Goal: Transaction & Acquisition: Purchase product/service

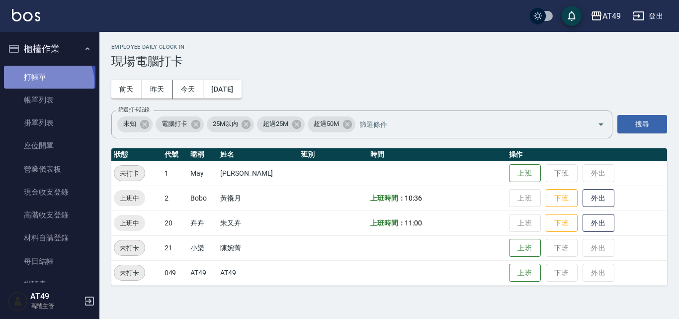
click at [45, 82] on link "打帳單" at bounding box center [49, 77] width 91 height 23
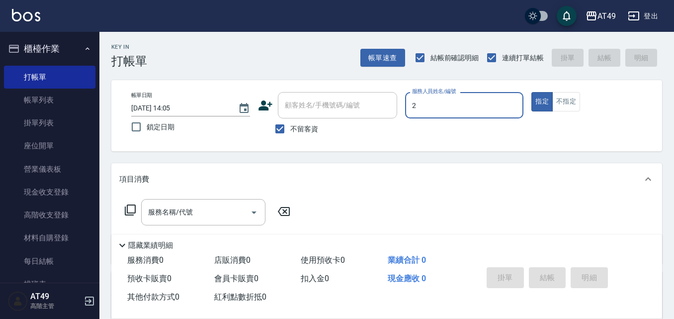
type input "2"
type button "true"
type input "Bobo-2"
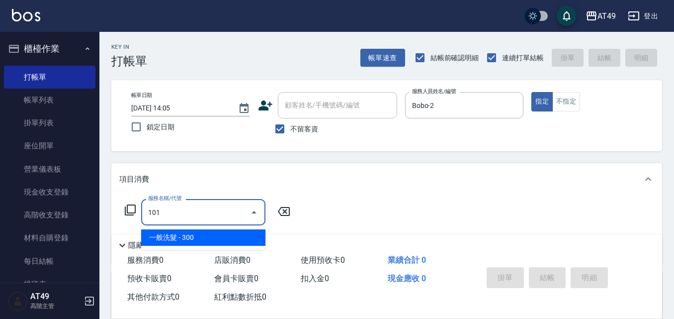
type input "一般洗髮(101)"
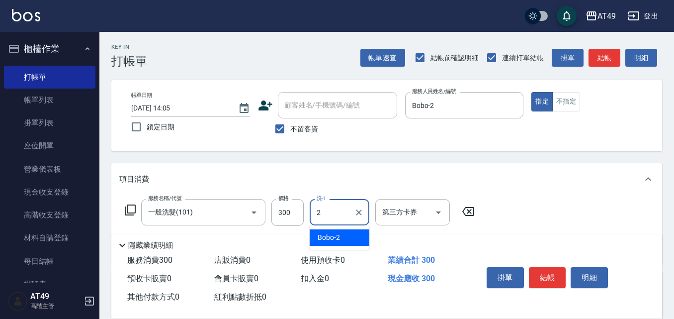
type input "Bobo-2"
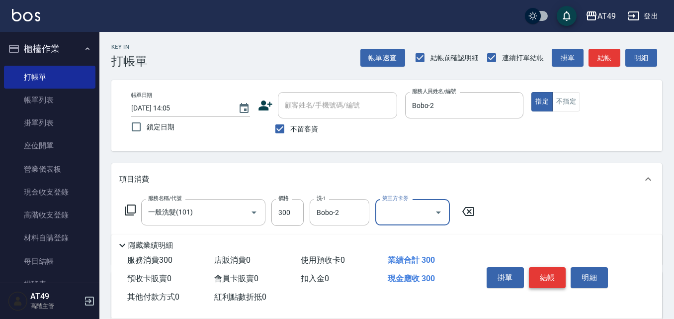
click at [557, 267] on button "結帳" at bounding box center [547, 277] width 37 height 21
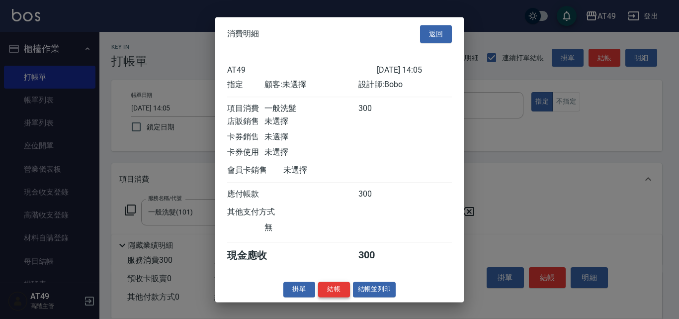
click at [341, 291] on button "結帳" at bounding box center [334, 288] width 32 height 15
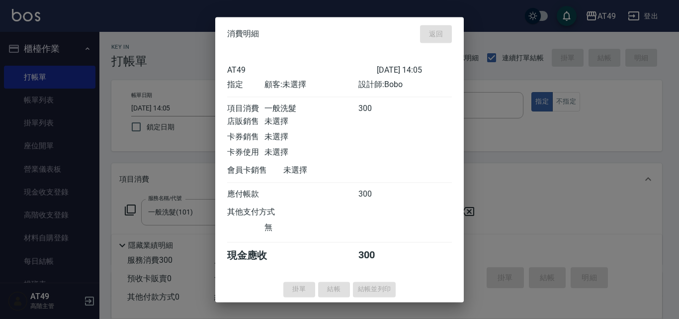
type input "[DATE] 14:06"
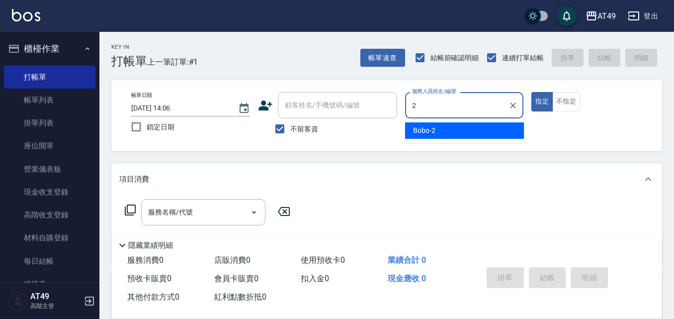
type input "Bobo-2"
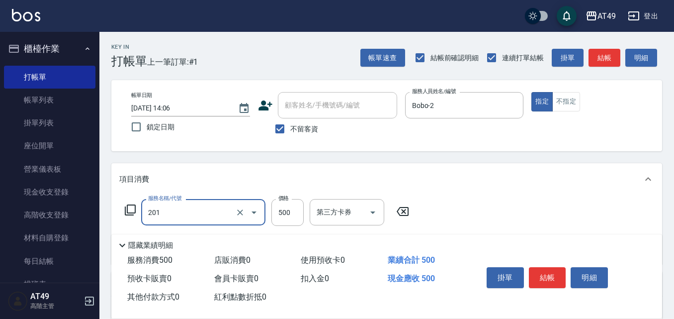
type input "精緻剪髮(201)"
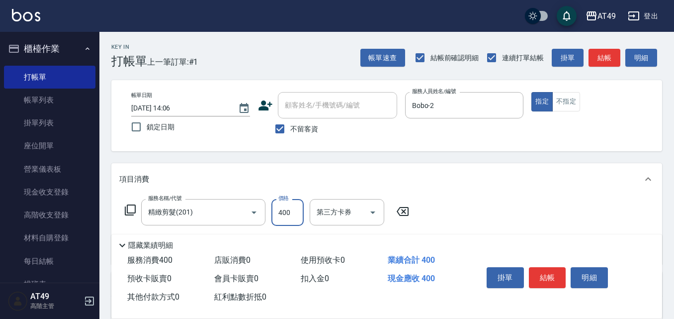
type input "400"
click at [542, 279] on button "結帳" at bounding box center [547, 277] width 37 height 21
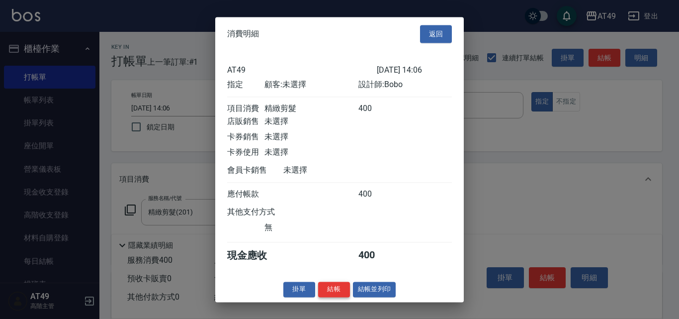
click at [337, 297] on button "結帳" at bounding box center [334, 288] width 32 height 15
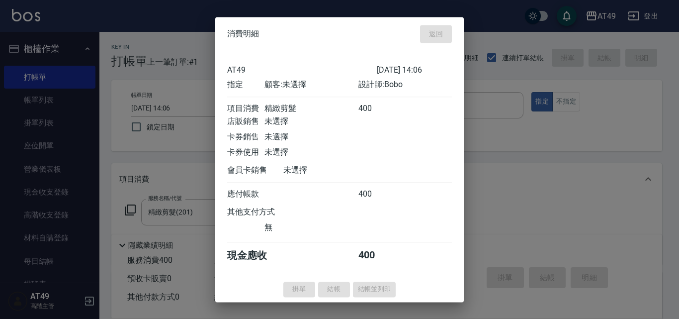
type input "[DATE] 14:07"
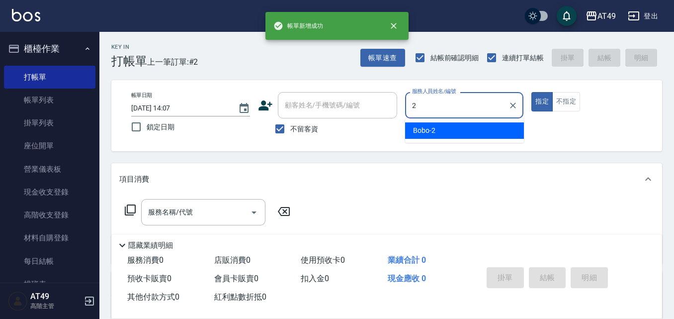
type input "Bobo-2"
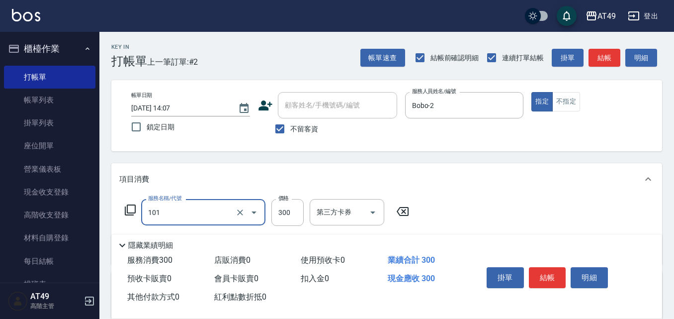
type input "一般洗髮(101)"
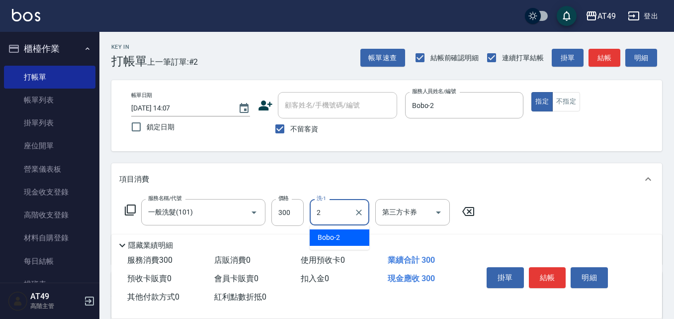
type input "Bobo-2"
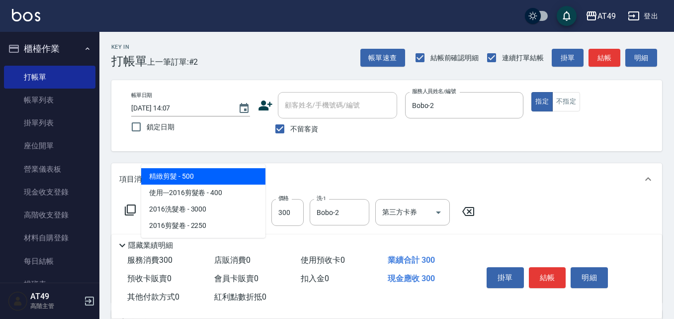
type input "精緻剪髮(201)"
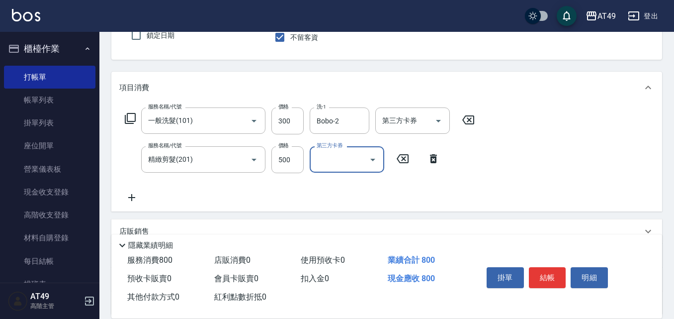
scroll to position [183, 0]
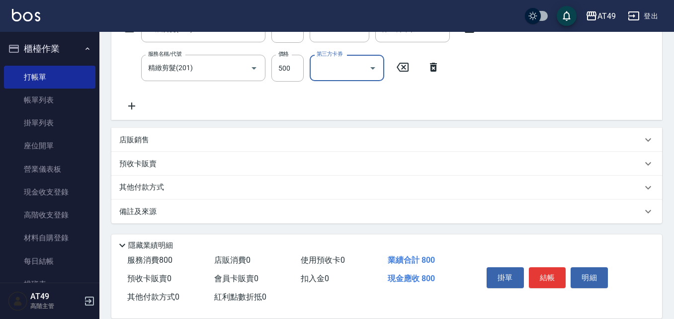
click at [125, 99] on div "服務名稱/代號 一般洗髮(101) 服務名稱/代號 價格 300 價格 洗-1 Bobo-2 洗-1 第三方卡券 第三方卡券 服務名稱/代號 精緻剪髮(201…" at bounding box center [299, 64] width 361 height 96
click at [134, 106] on icon at bounding box center [131, 105] width 7 height 7
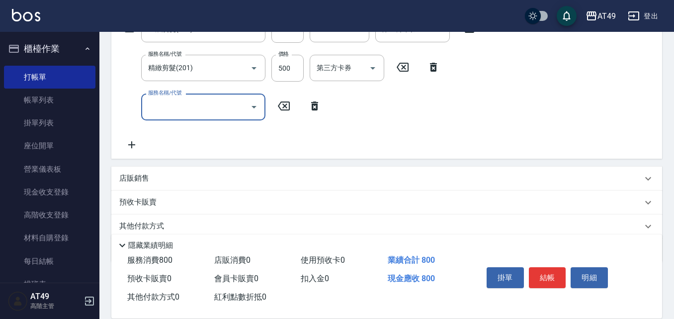
click at [201, 116] on div "服務名稱/代號" at bounding box center [203, 106] width 124 height 26
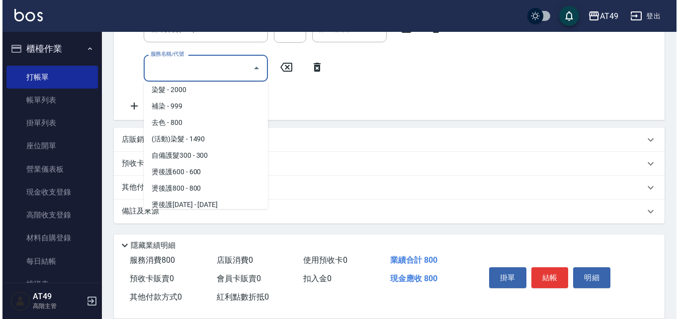
scroll to position [281, 0]
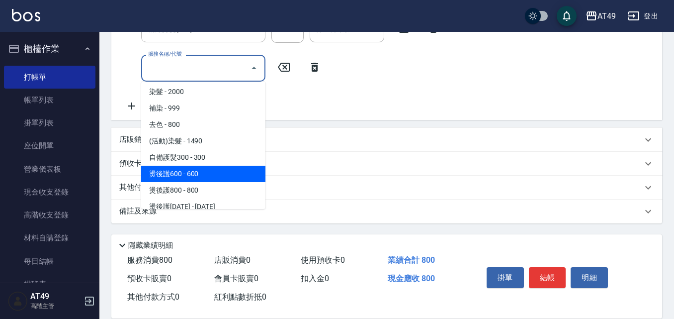
click at [171, 171] on span "燙後護600 - 600" at bounding box center [203, 173] width 124 height 16
type input "燙後護600(503)"
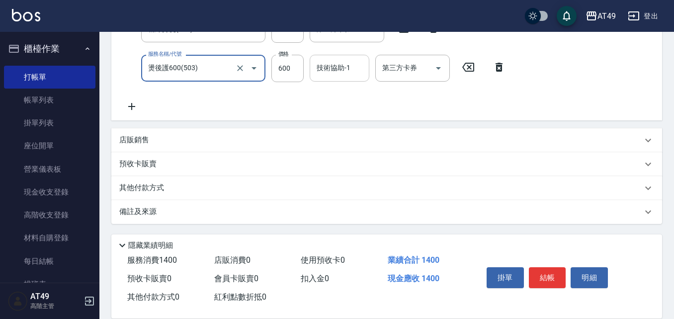
click at [326, 70] on div "技術協助-1 技術協助-1" at bounding box center [340, 68] width 60 height 26
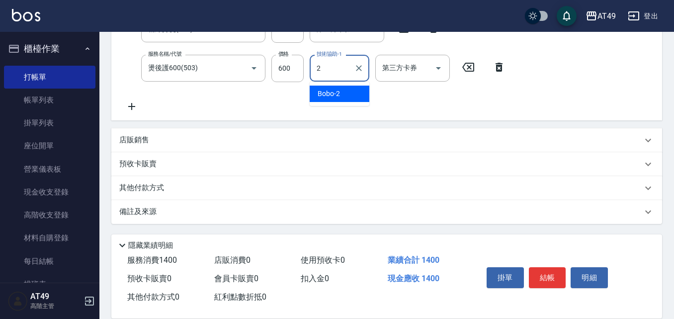
type input "Bobo-2"
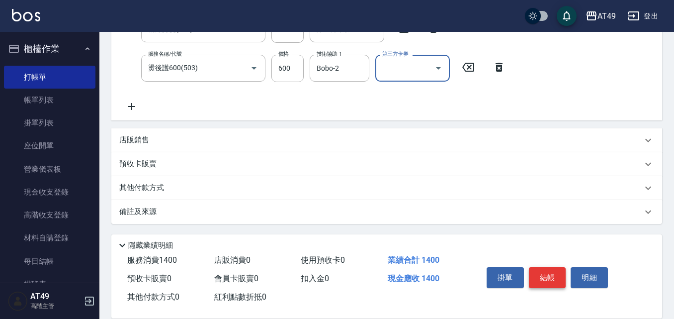
click at [546, 274] on button "結帳" at bounding box center [547, 277] width 37 height 21
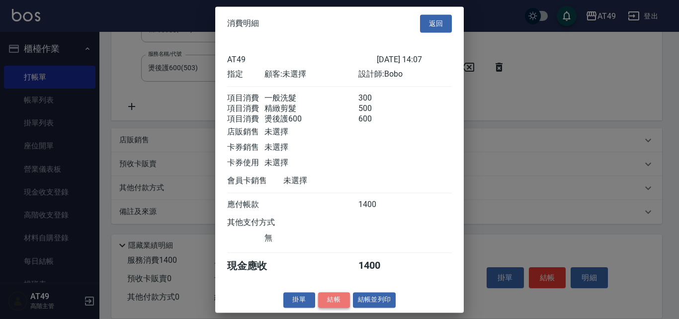
click at [327, 307] on button "結帳" at bounding box center [334, 299] width 32 height 15
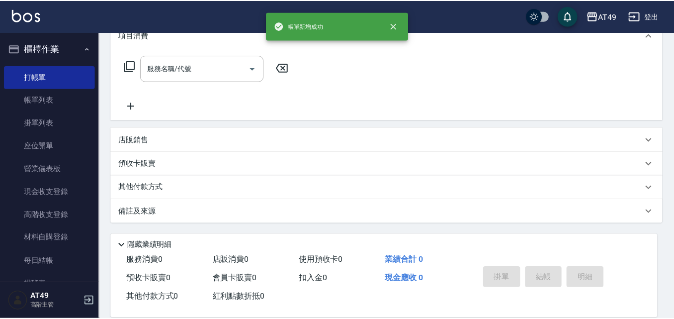
scroll to position [0, 0]
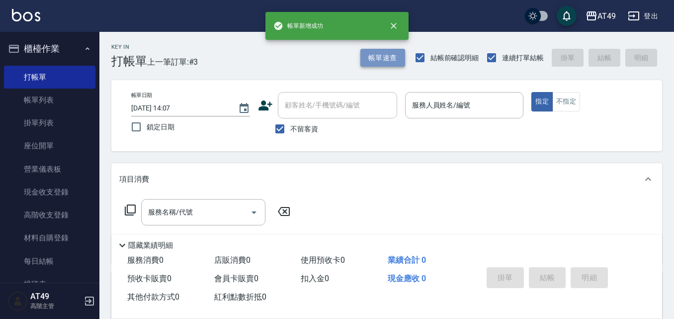
click at [384, 60] on button "帳單速查" at bounding box center [382, 58] width 45 height 18
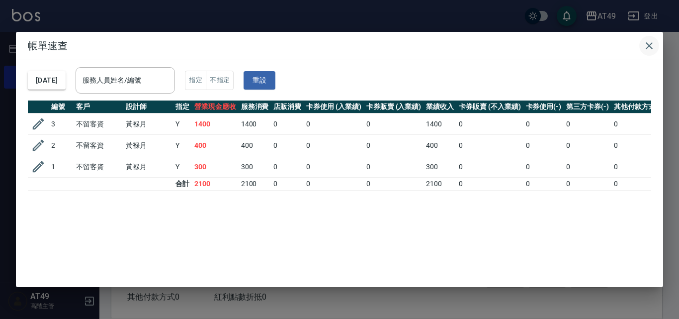
click at [651, 45] on icon "button" at bounding box center [649, 46] width 12 height 12
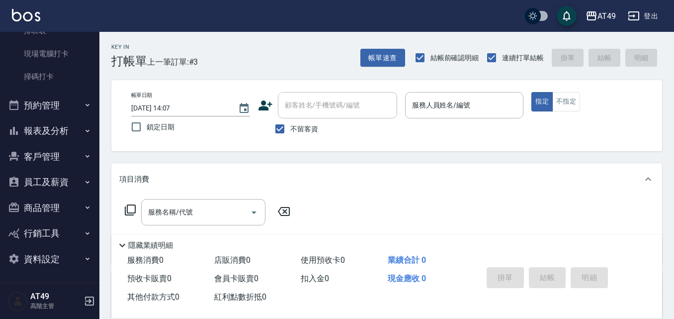
scroll to position [254, 0]
click at [76, 121] on button "報表及分析" at bounding box center [49, 130] width 91 height 26
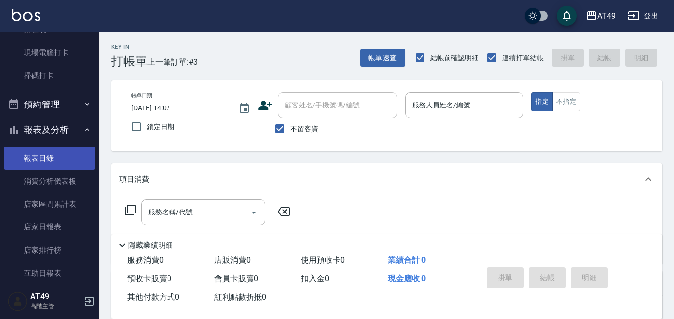
scroll to position [502, 0]
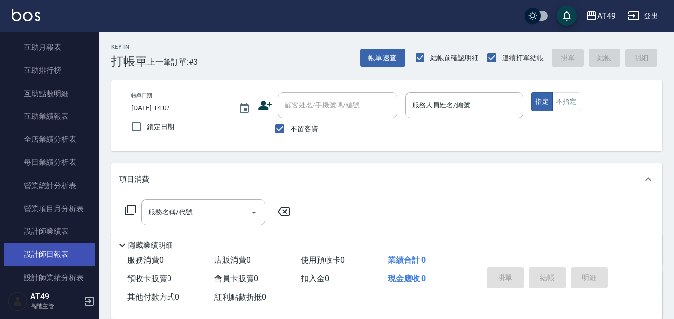
click at [28, 253] on link "設計師日報表" at bounding box center [49, 253] width 91 height 23
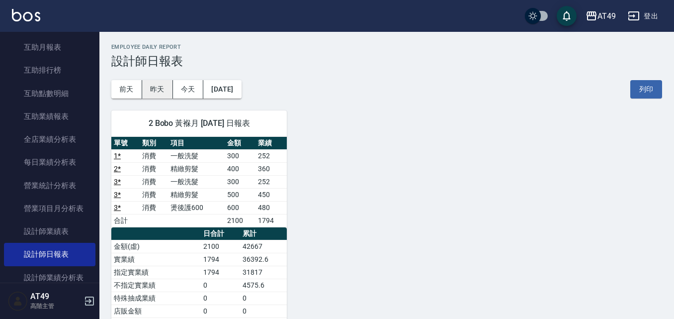
click at [164, 94] on button "昨天" at bounding box center [157, 89] width 31 height 18
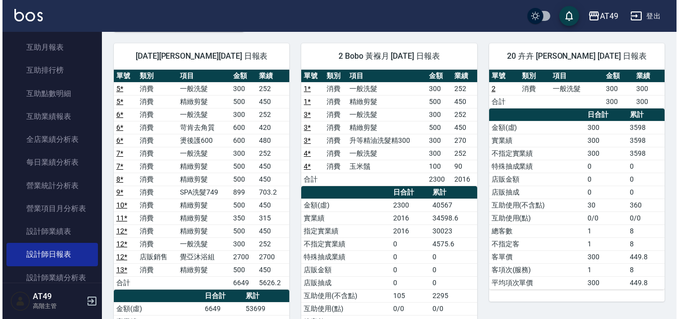
scroll to position [50, 0]
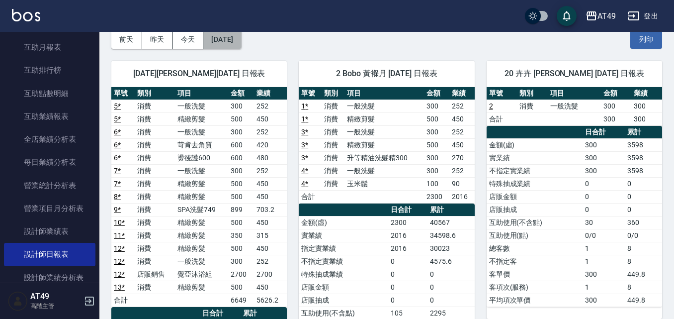
click at [223, 39] on button "[DATE]" at bounding box center [222, 39] width 38 height 18
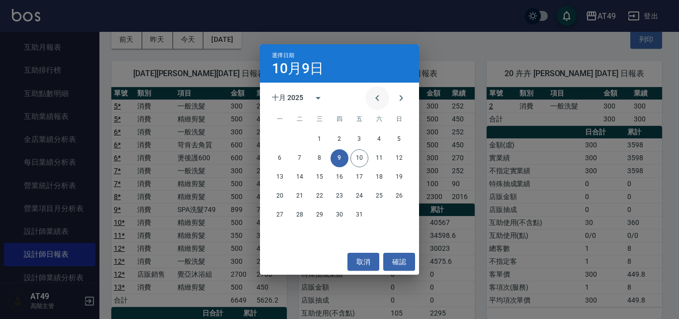
click at [376, 101] on icon "Previous month" at bounding box center [377, 98] width 12 height 12
click at [297, 160] on button "9" at bounding box center [300, 158] width 18 height 18
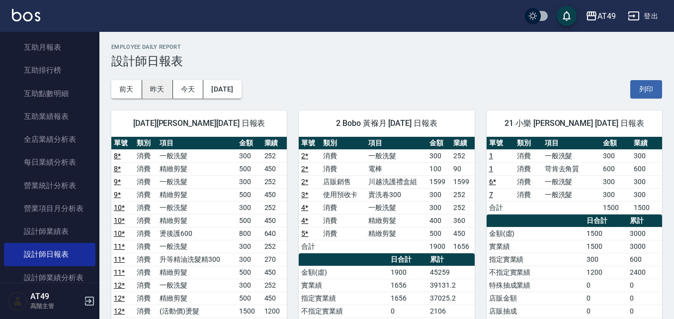
click at [161, 87] on button "昨天" at bounding box center [157, 89] width 31 height 18
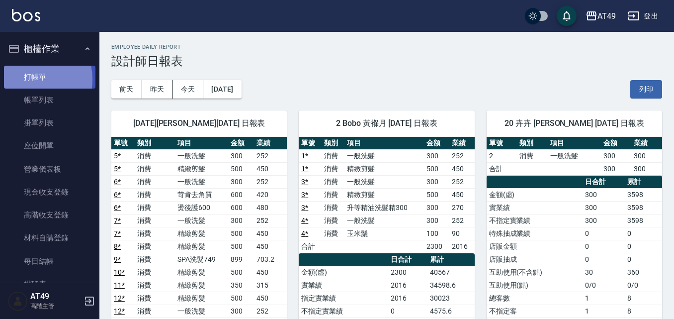
click at [29, 79] on link "打帳單" at bounding box center [49, 77] width 91 height 23
